Goal: Task Accomplishment & Management: Manage account settings

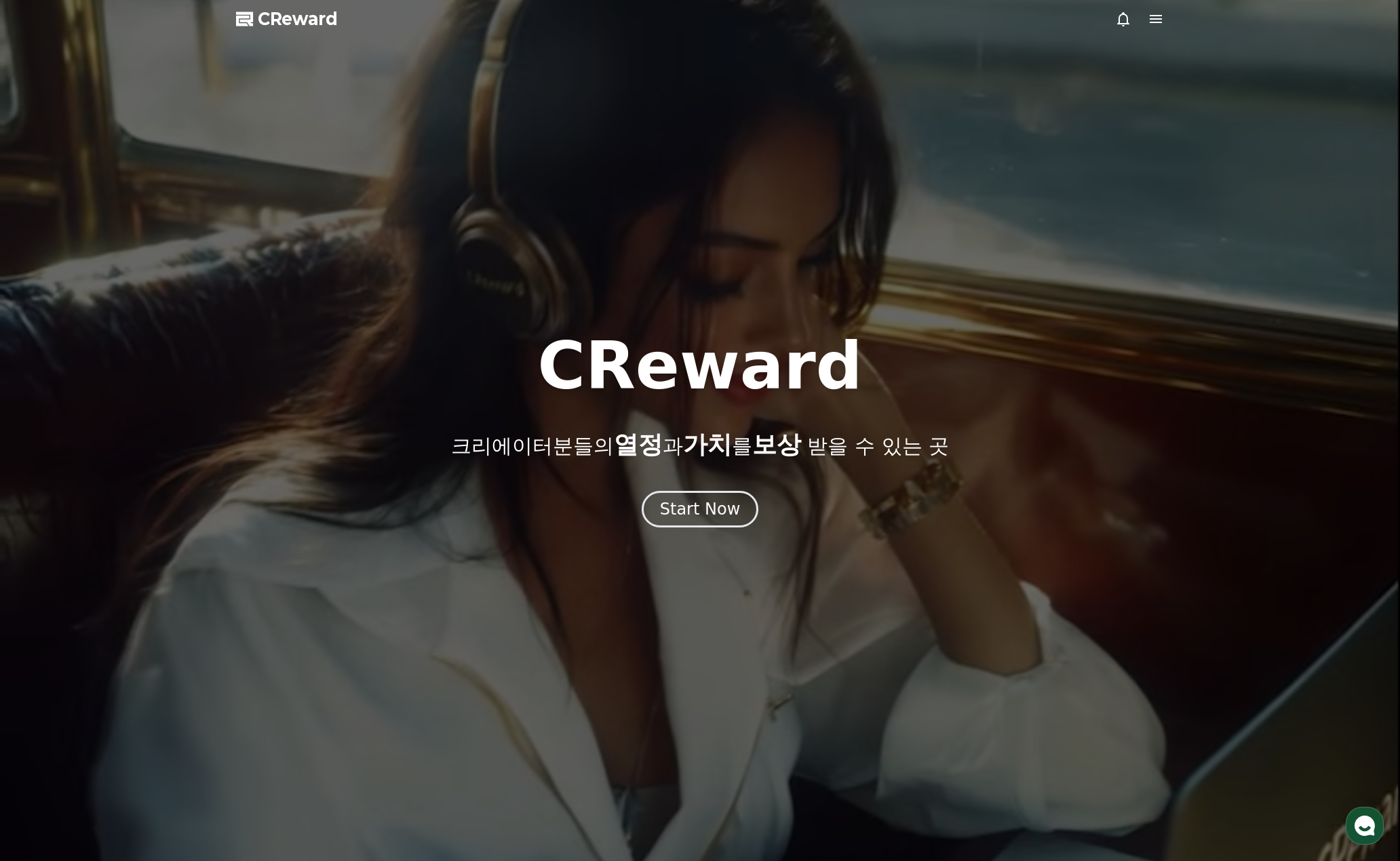
click at [1157, 19] on icon at bounding box center [1155, 18] width 13 height 8
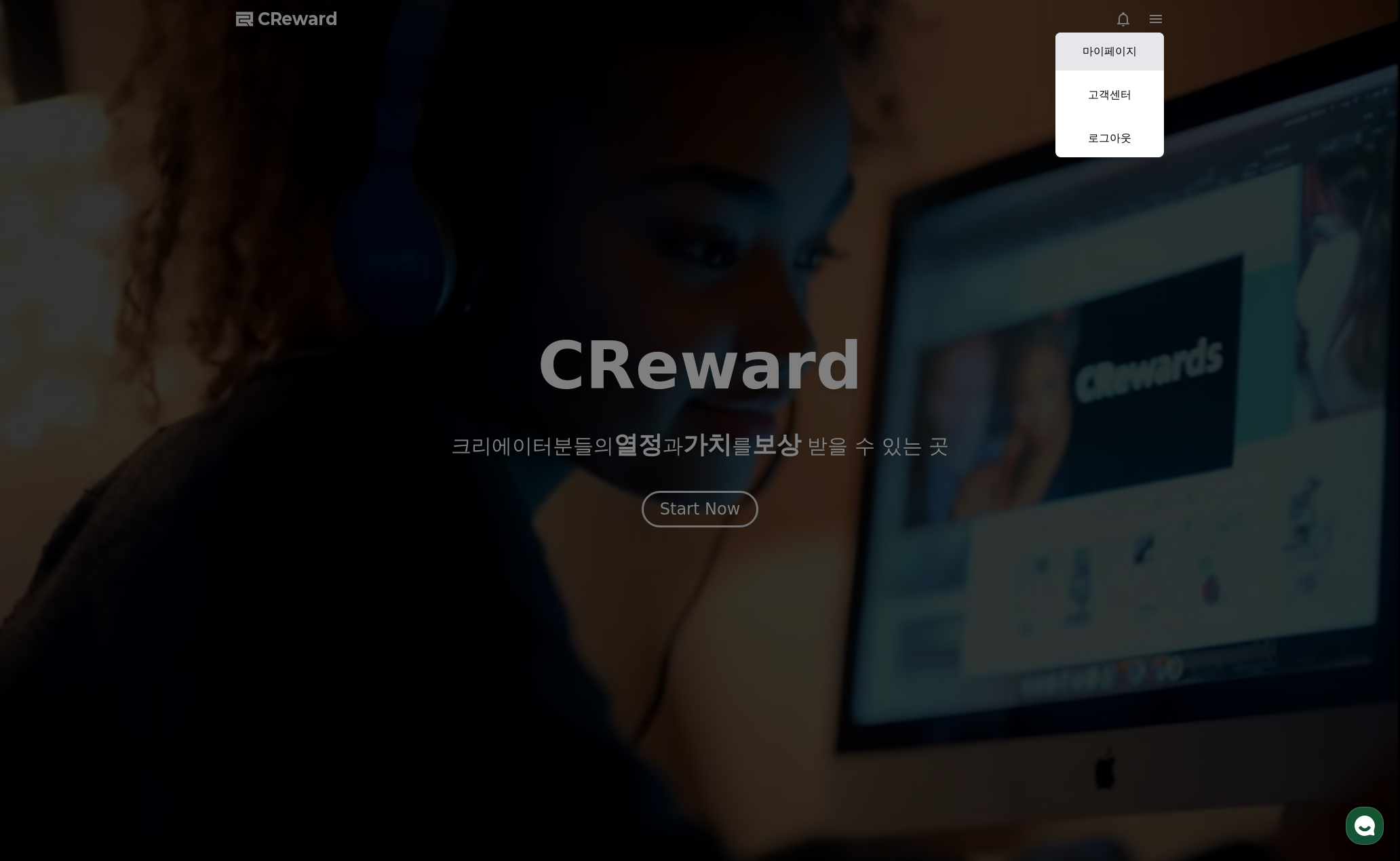
click at [1131, 56] on link "마이페이지" at bounding box center [1110, 51] width 108 height 38
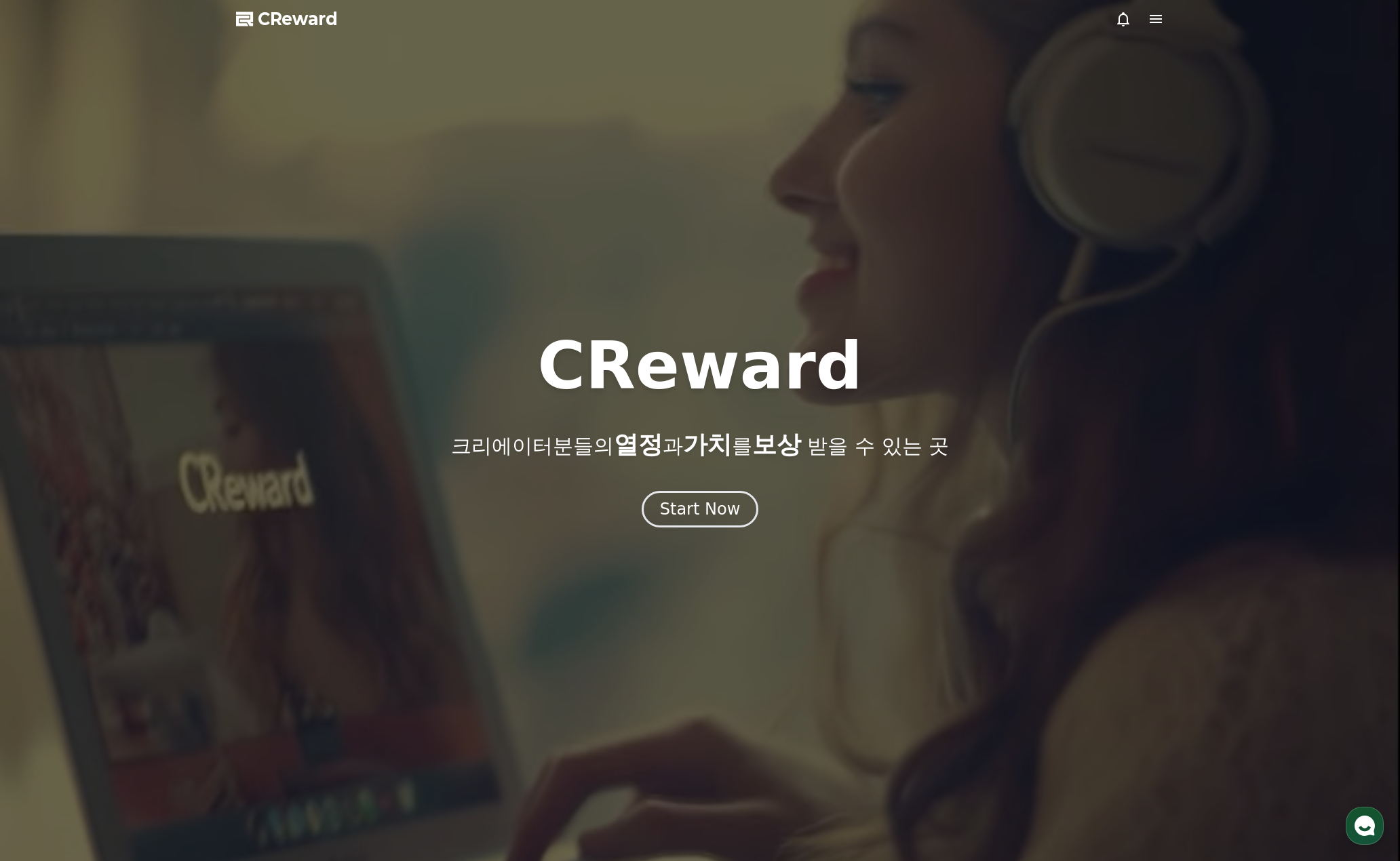
select select "**********"
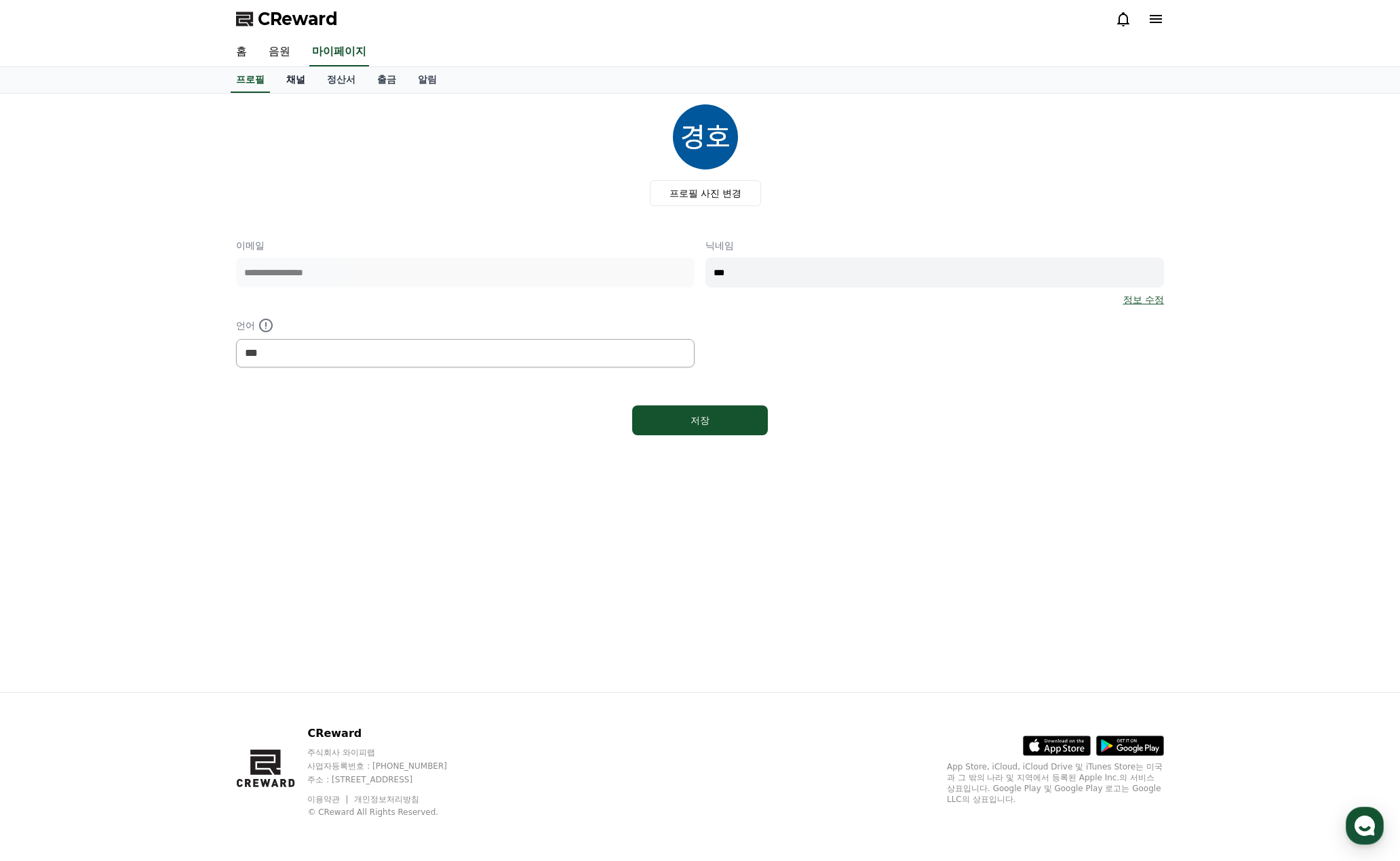
click at [298, 83] on link "채널" at bounding box center [296, 79] width 41 height 26
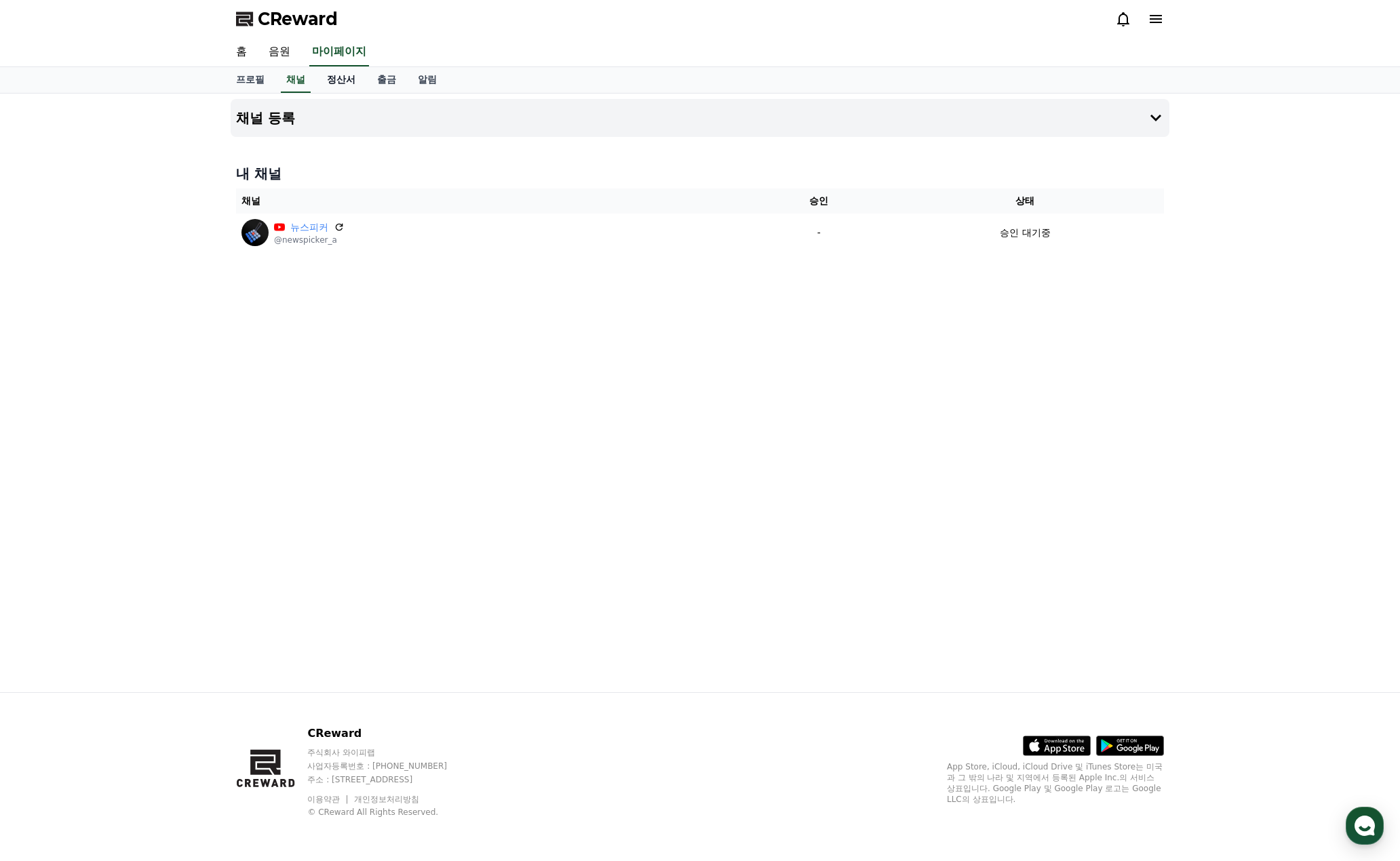
click at [345, 82] on link "정산서" at bounding box center [341, 79] width 50 height 26
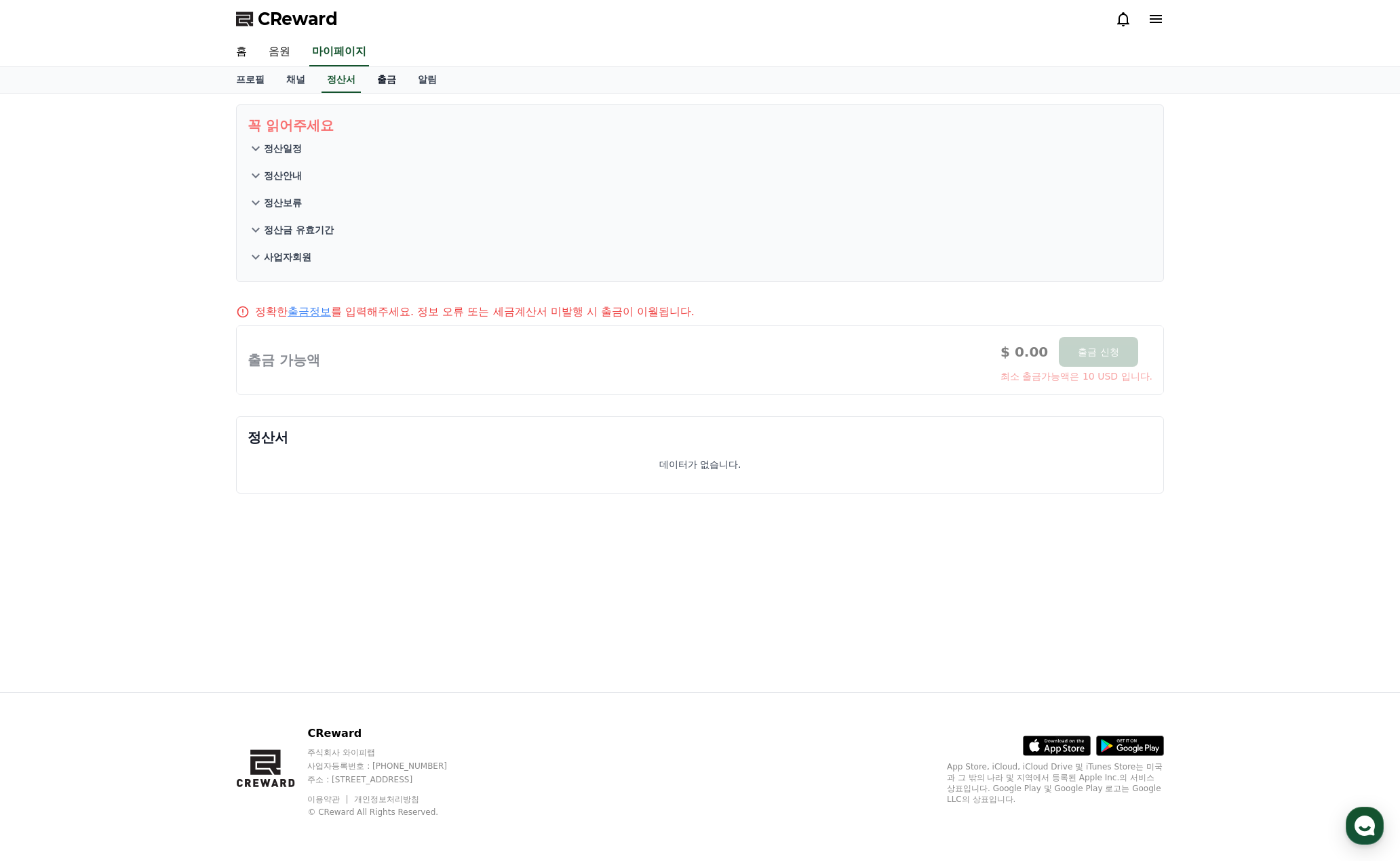
click at [383, 81] on link "출금" at bounding box center [387, 79] width 41 height 26
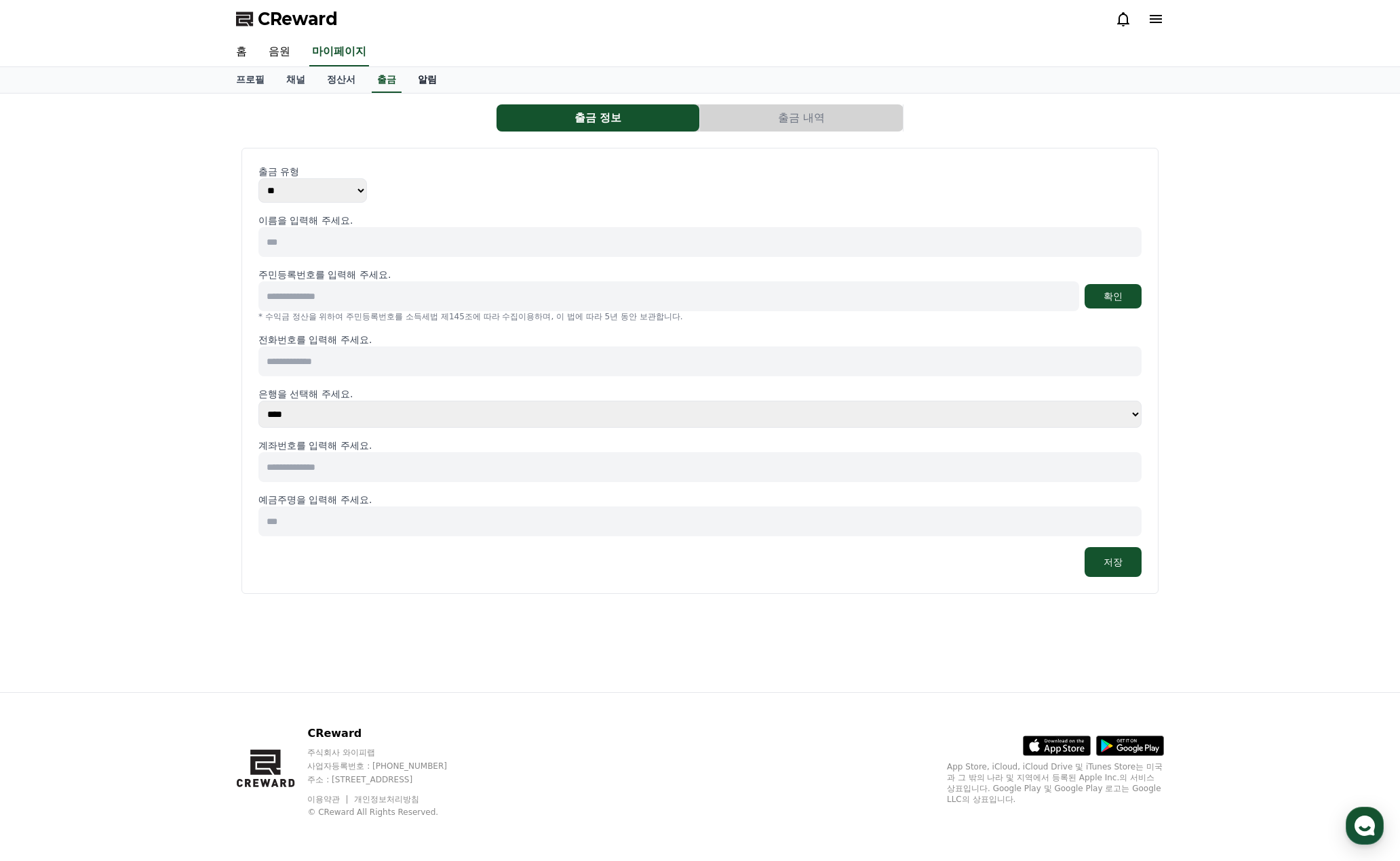
click at [415, 81] on link "알림" at bounding box center [427, 79] width 41 height 26
